Goal: Obtain resource: Download file/media

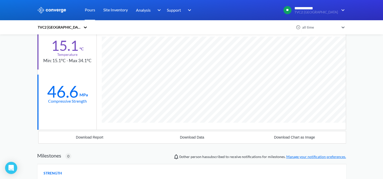
scroll to position [303, 309]
click at [90, 9] on link "Pours" at bounding box center [90, 10] width 10 height 20
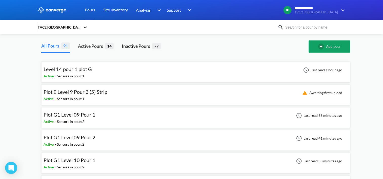
click at [123, 71] on div "Level 14 pour 1 plot G Active - Sensors in pour: 1 Last read 1 hour ago" at bounding box center [196, 72] width 305 height 16
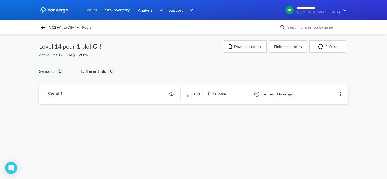
click at [148, 94] on link at bounding box center [193, 94] width 309 height 19
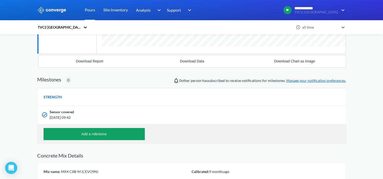
scroll to position [101, 0]
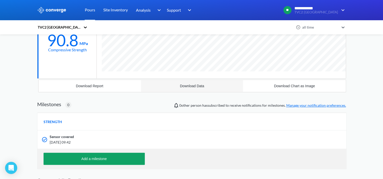
click at [190, 86] on div "Download Data" at bounding box center [192, 86] width 24 height 4
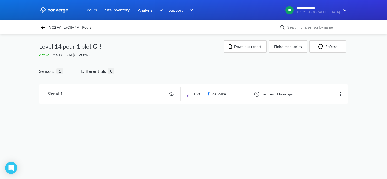
click at [44, 26] on img at bounding box center [43, 27] width 6 height 6
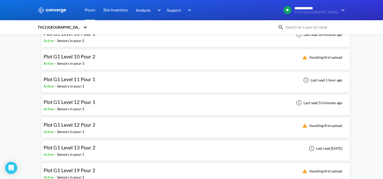
scroll to position [152, 0]
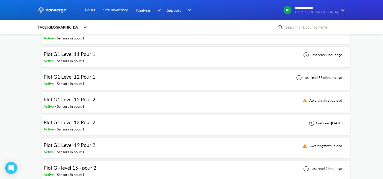
click at [132, 79] on div "Plot G1 Level 12 Pour 1 Active - Sensors in pour: 1 Last read 53 minutes ago" at bounding box center [196, 80] width 305 height 16
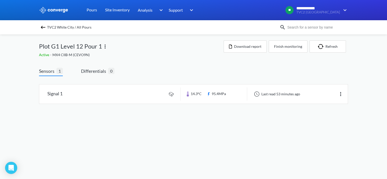
click at [46, 27] on img at bounding box center [43, 27] width 6 height 6
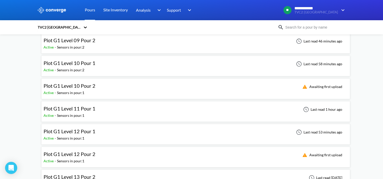
scroll to position [101, 0]
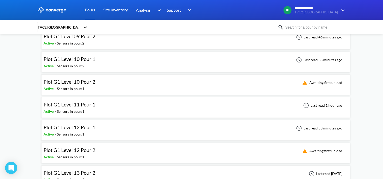
click at [118, 153] on div "Plot G1 Level 12 Pour 2 Active - Sensors in pour: 1 Awaiting first upload" at bounding box center [196, 153] width 305 height 16
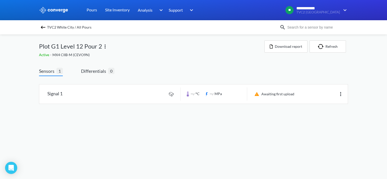
click at [42, 28] on img at bounding box center [43, 27] width 6 height 6
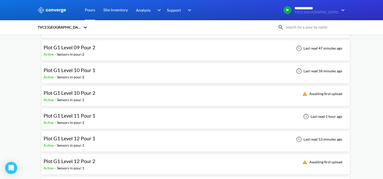
scroll to position [101, 0]
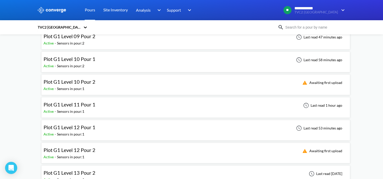
click at [103, 128] on div "Plot G1 Level 12 Pour 1 Active - Sensors in pour: 1 Last read 53 minutes ago" at bounding box center [196, 130] width 305 height 16
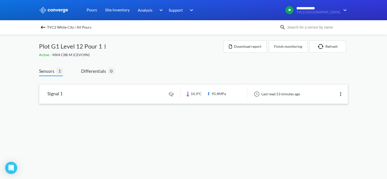
click at [119, 97] on link at bounding box center [193, 94] width 309 height 19
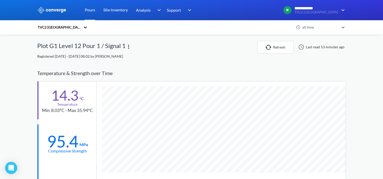
scroll to position [303, 309]
click at [186, 58] on div "Registered [DATE] - [DATE] 08:02 by [PERSON_NAME]" at bounding box center [191, 57] width 309 height 6
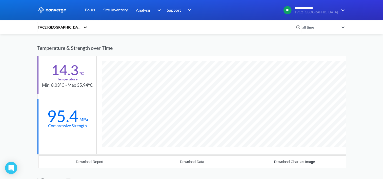
scroll to position [76, 0]
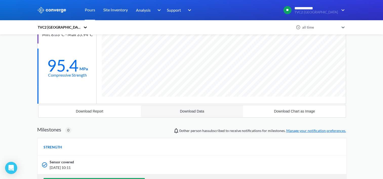
click at [201, 114] on button "Download Data" at bounding box center [192, 111] width 103 height 12
click at [91, 10] on link "Pours" at bounding box center [90, 10] width 10 height 20
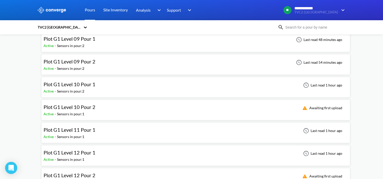
scroll to position [101, 0]
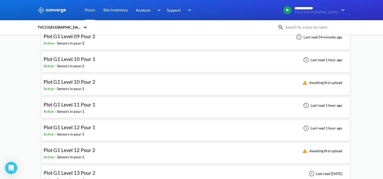
click at [185, 108] on div "Plot G1 Level 11 Pour 1 Active - Sensors in pour: 1 Last read 1 hour ago" at bounding box center [196, 108] width 305 height 16
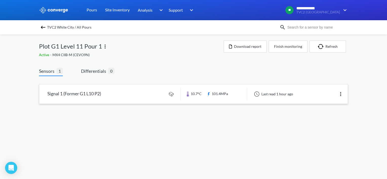
click at [139, 94] on link at bounding box center [193, 94] width 309 height 19
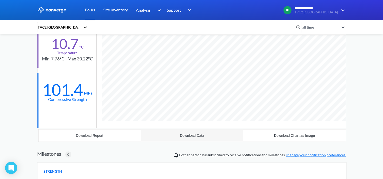
scroll to position [43, 0]
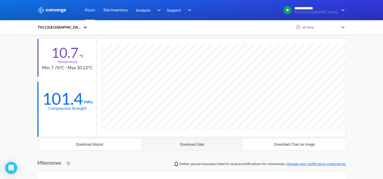
click at [197, 143] on div "Download Data" at bounding box center [192, 145] width 24 height 4
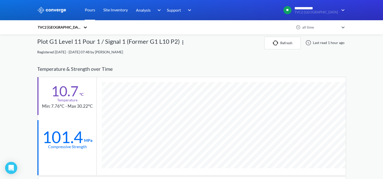
scroll to position [0, 0]
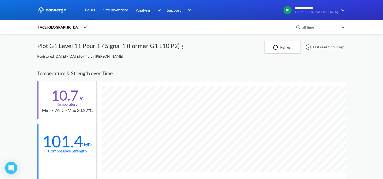
click at [90, 10] on link "Pours" at bounding box center [90, 10] width 10 height 20
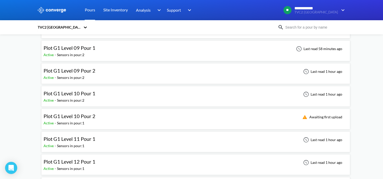
scroll to position [76, 0]
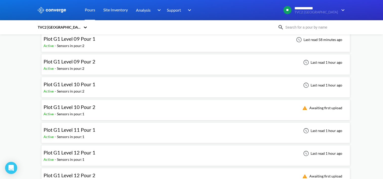
click at [117, 85] on div "Plot G1 Level 10 Pour 1 Active - Sensors in pour: 2 Last read 1 hour ago" at bounding box center [196, 87] width 305 height 16
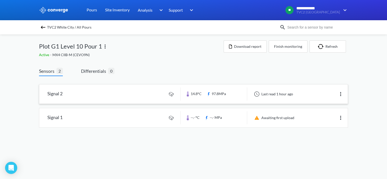
click at [121, 93] on link at bounding box center [193, 94] width 309 height 19
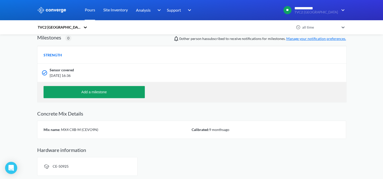
scroll to position [118, 0]
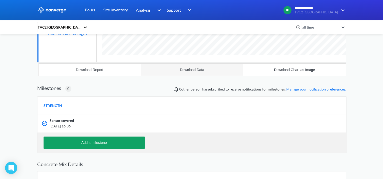
click at [188, 68] on div "Download Data" at bounding box center [192, 70] width 24 height 4
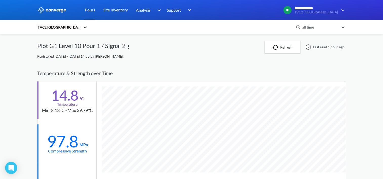
click at [19, 79] on div "**********" at bounding box center [191, 174] width 383 height 348
click at [88, 10] on link "Pours" at bounding box center [90, 10] width 10 height 20
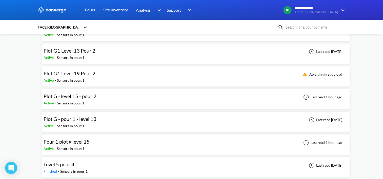
scroll to position [228, 0]
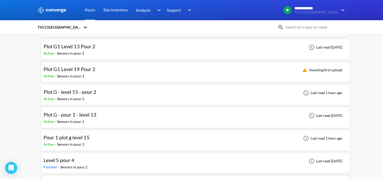
click at [135, 118] on div "Plot G - pour 1 - level 13 Active - Sensors in pour: 1 Last read [DATE]" at bounding box center [196, 118] width 305 height 16
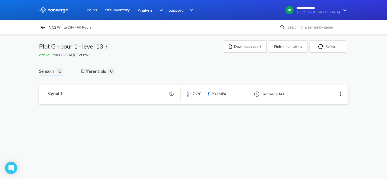
click at [107, 93] on link at bounding box center [193, 94] width 309 height 19
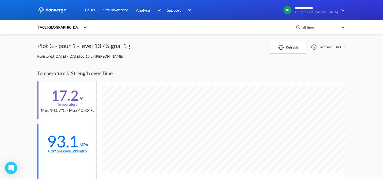
scroll to position [303, 309]
click at [359, 90] on div "**********" at bounding box center [191, 174] width 383 height 348
